Goal: Task Accomplishment & Management: Manage account settings

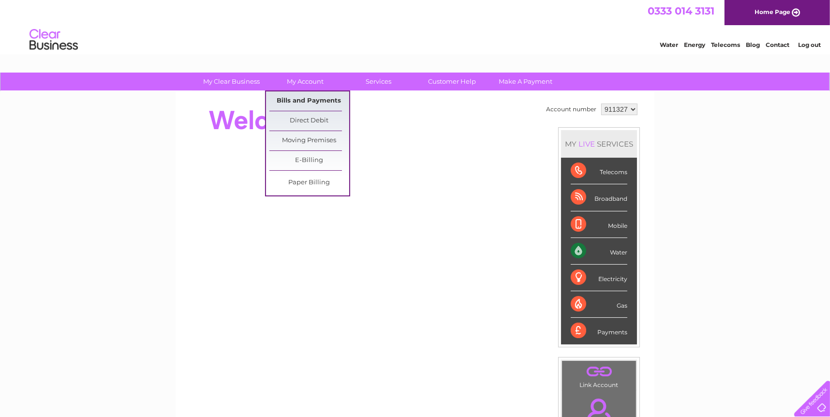
click at [310, 94] on link "Bills and Payments" at bounding box center [309, 100] width 80 height 19
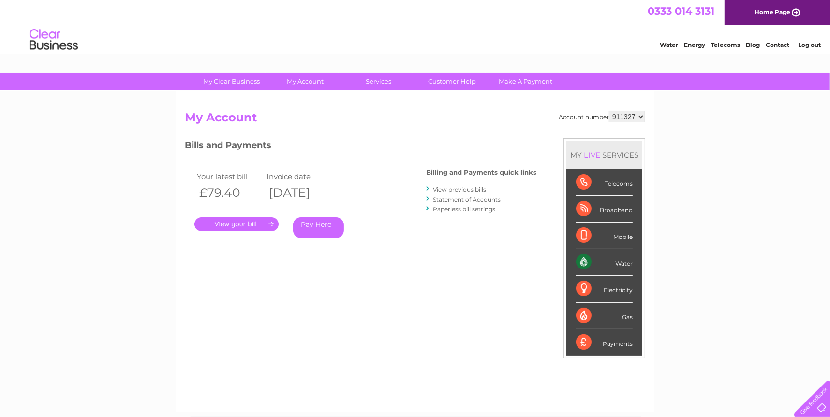
click at [228, 227] on link "." at bounding box center [236, 224] width 84 height 14
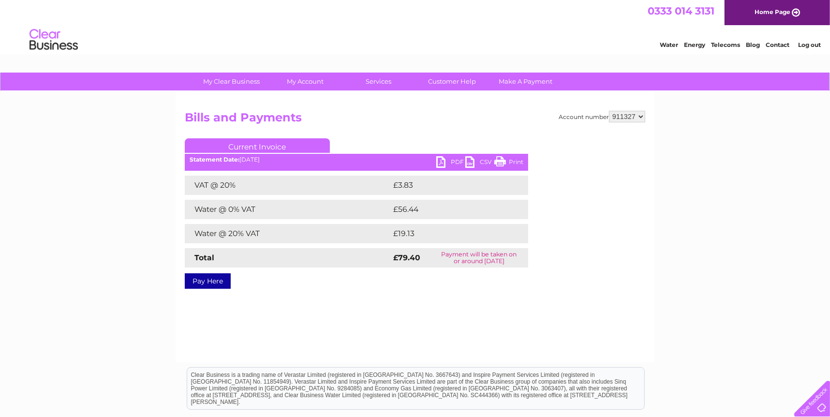
click at [450, 164] on link "PDF" at bounding box center [450, 163] width 29 height 14
